Goal: Use online tool/utility: Utilize a website feature to perform a specific function

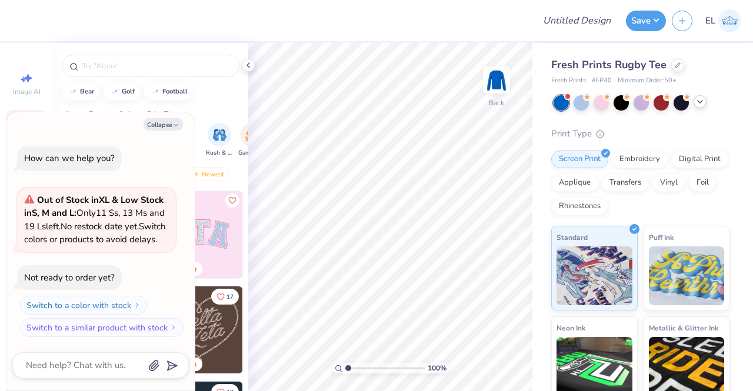
click at [699, 105] on icon at bounding box center [699, 101] width 9 height 9
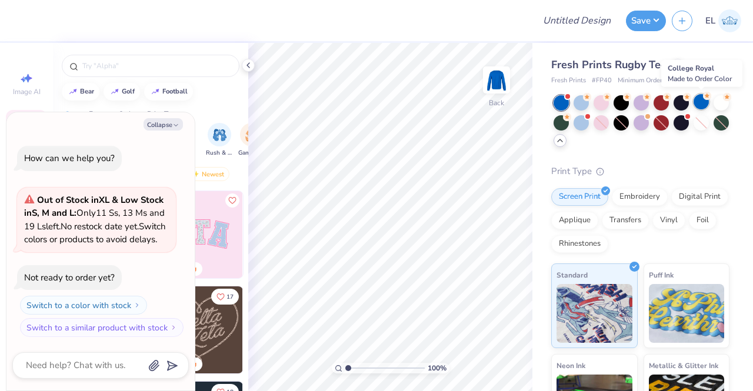
click at [704, 102] on div at bounding box center [700, 101] width 15 height 15
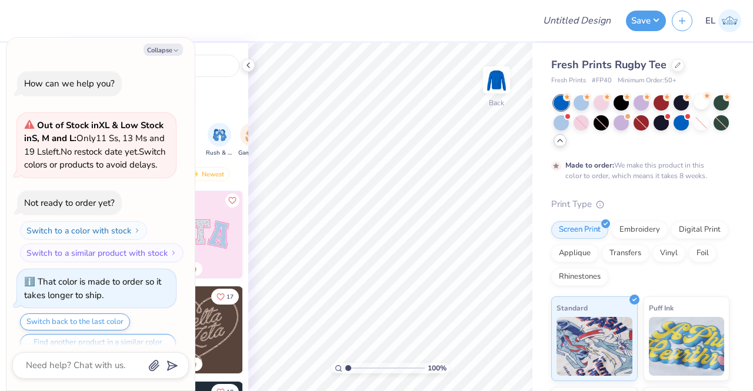
scroll to position [35, 0]
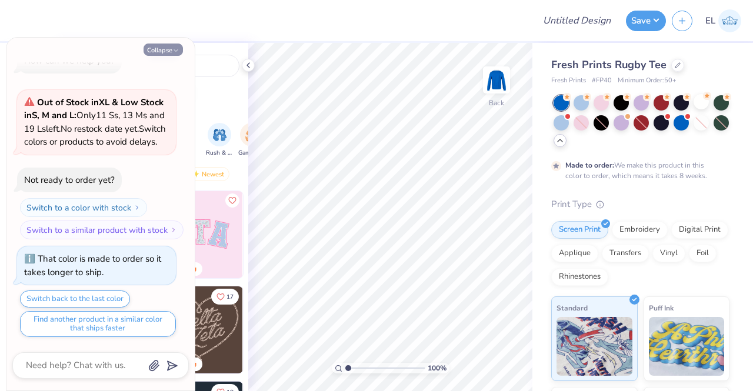
click at [168, 52] on button "Collapse" at bounding box center [162, 50] width 39 height 12
type textarea "x"
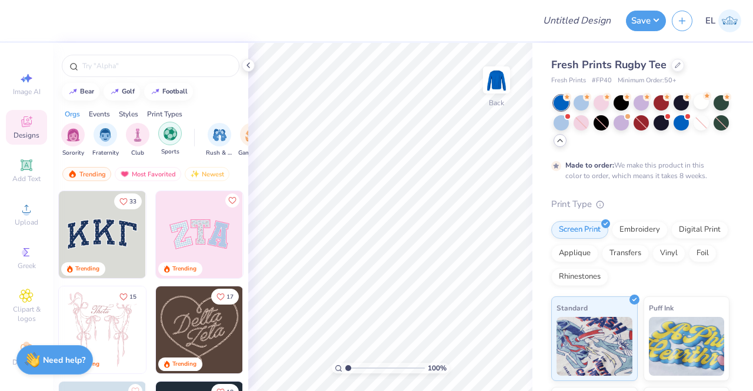
click at [173, 137] on img "filter for Sports" at bounding box center [170, 134] width 14 height 14
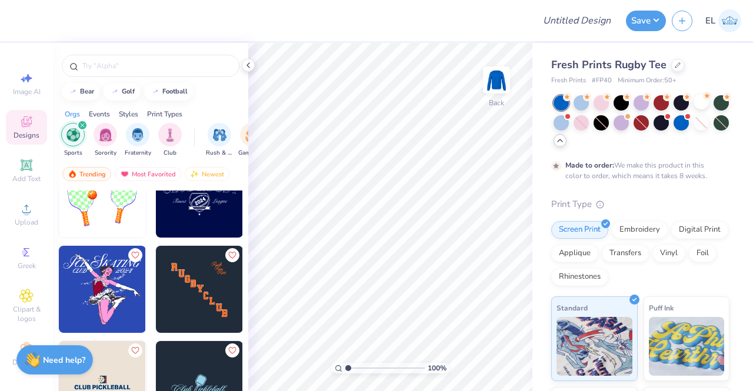
scroll to position [421, 0]
click at [192, 285] on img at bounding box center [199, 289] width 87 height 87
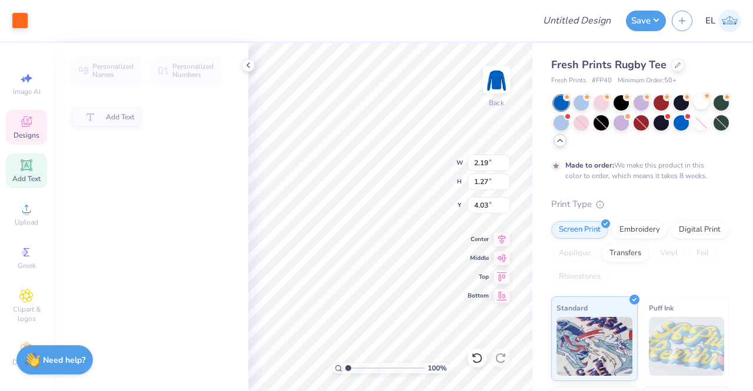
type input "2.19"
type input "1.27"
type input "4.03"
